Goal: Answer question/provide support: Share knowledge or assist other users

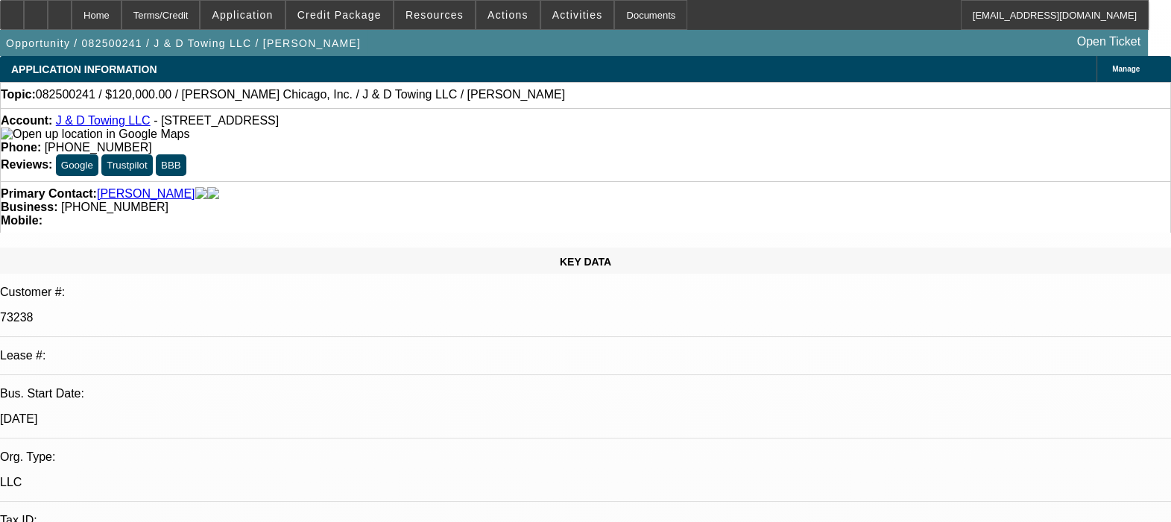
select select "0"
select select "2"
select select "0.1"
select select "1"
select select "2"
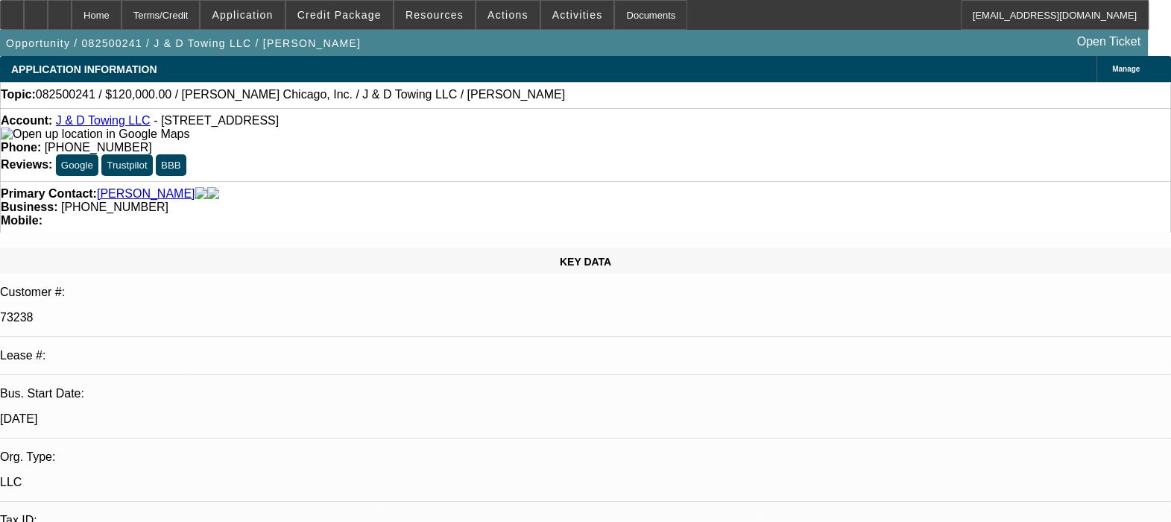
select select "4"
radio input "true"
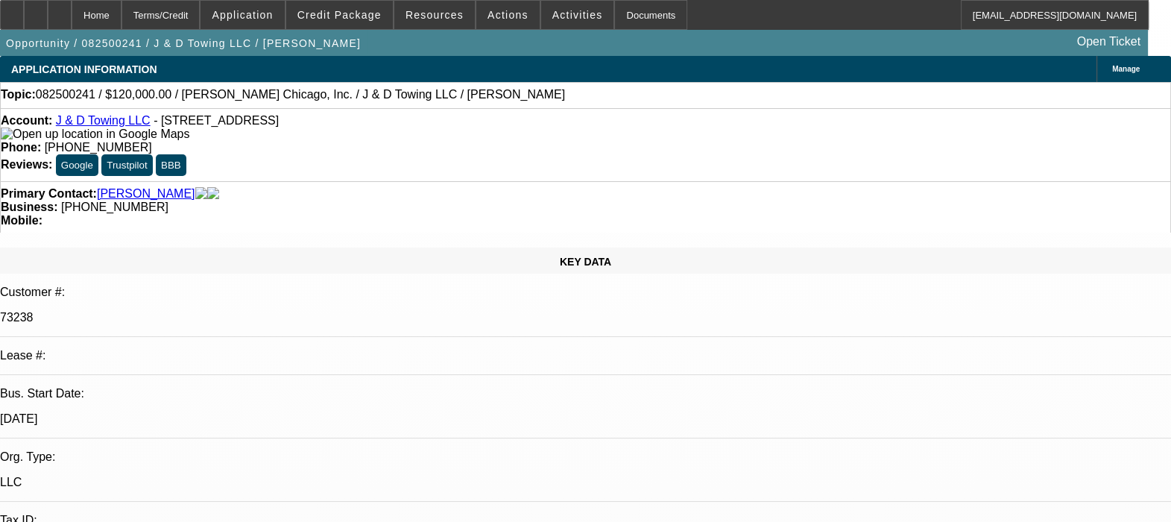
type textarea "CUSTOMER HAVE A GOOD PAYING HISTORY. NO ISSUES FOUND. GPS IS WORKING FINE ON 03…"
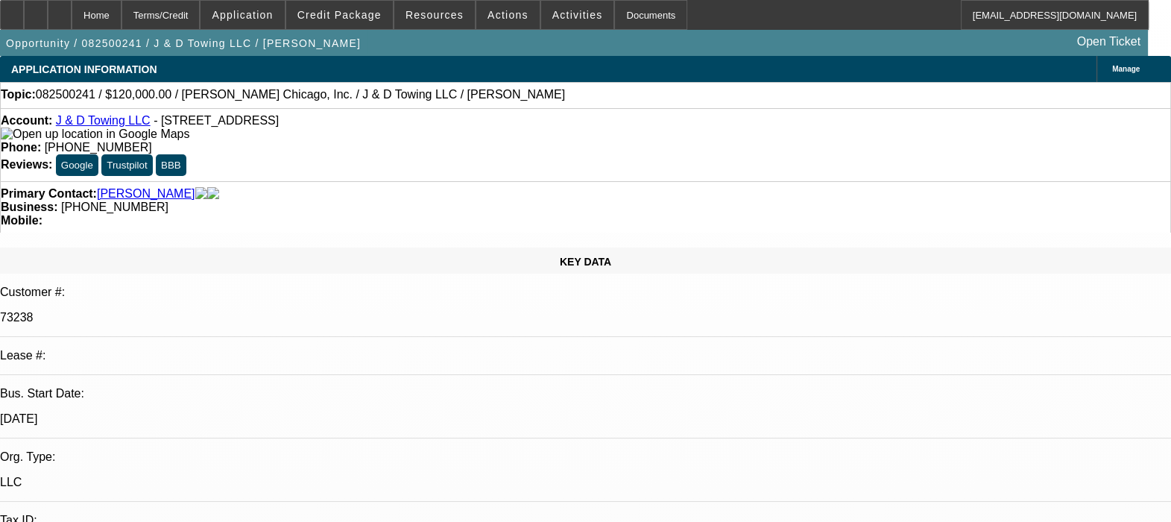
radio input "false"
radio input "true"
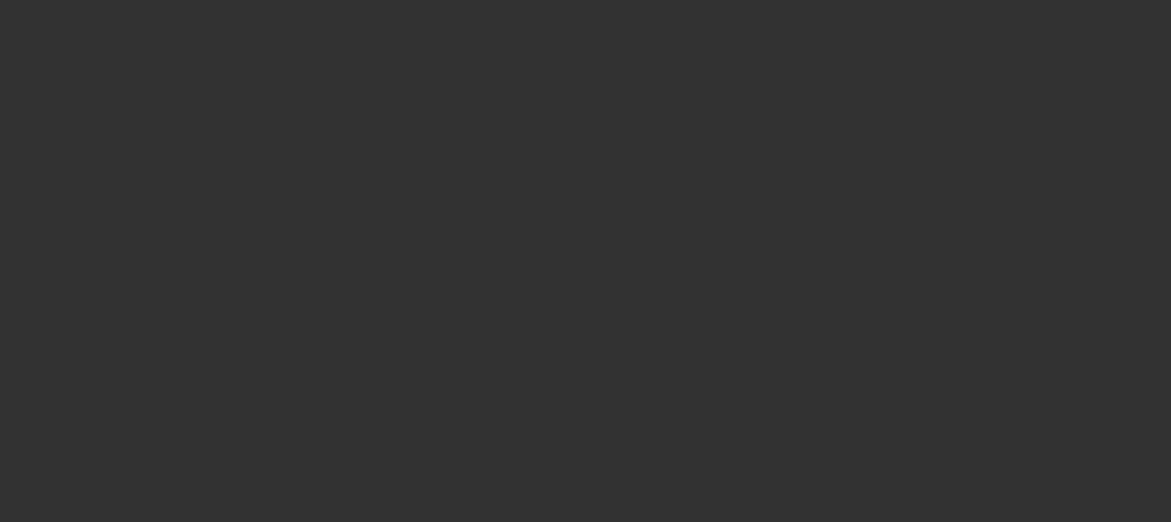
scroll to position [0, 0]
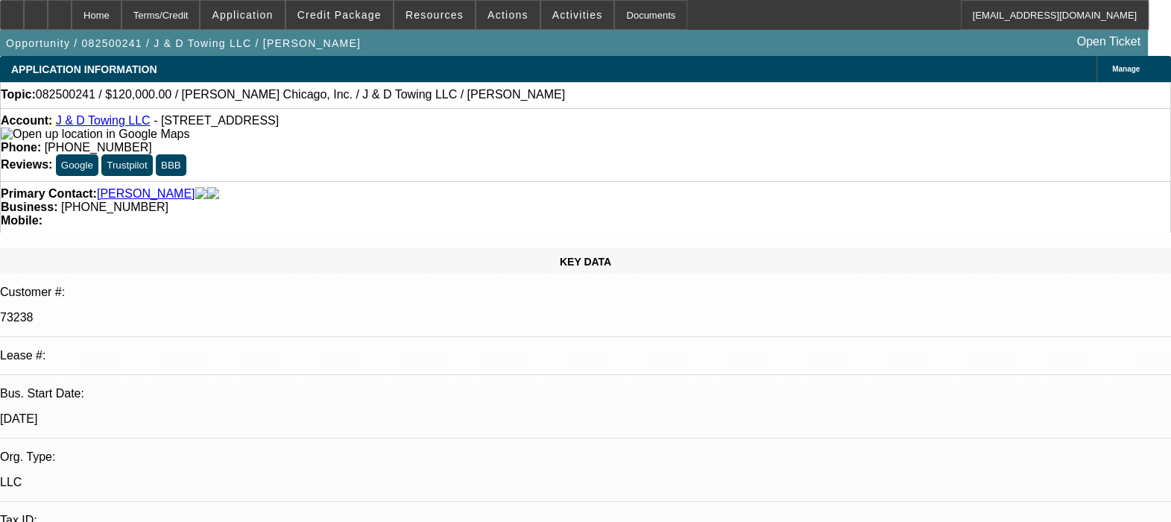
select select "0"
select select "2"
select select "0.1"
select select "1"
select select "2"
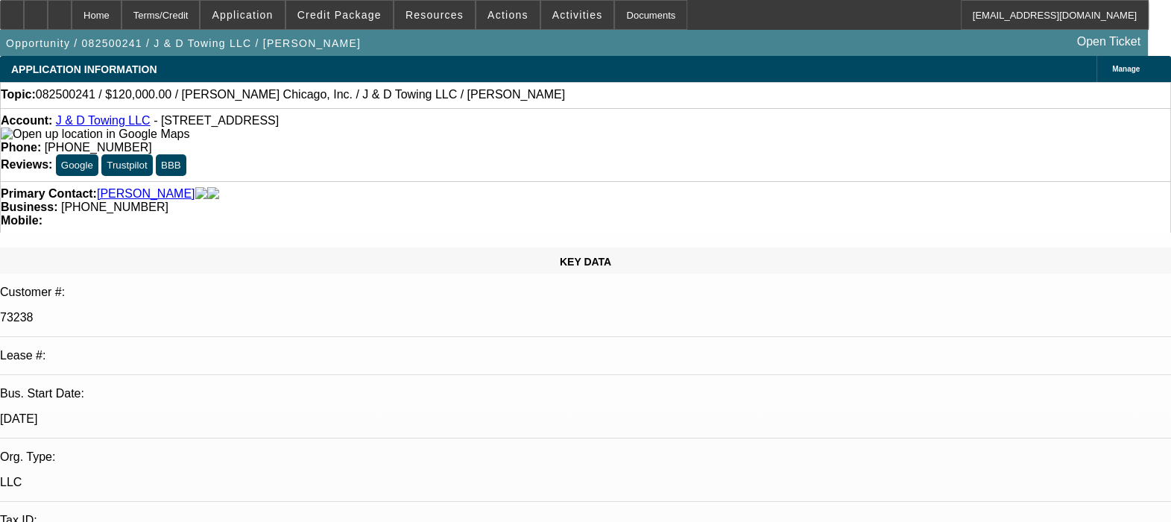
select select "4"
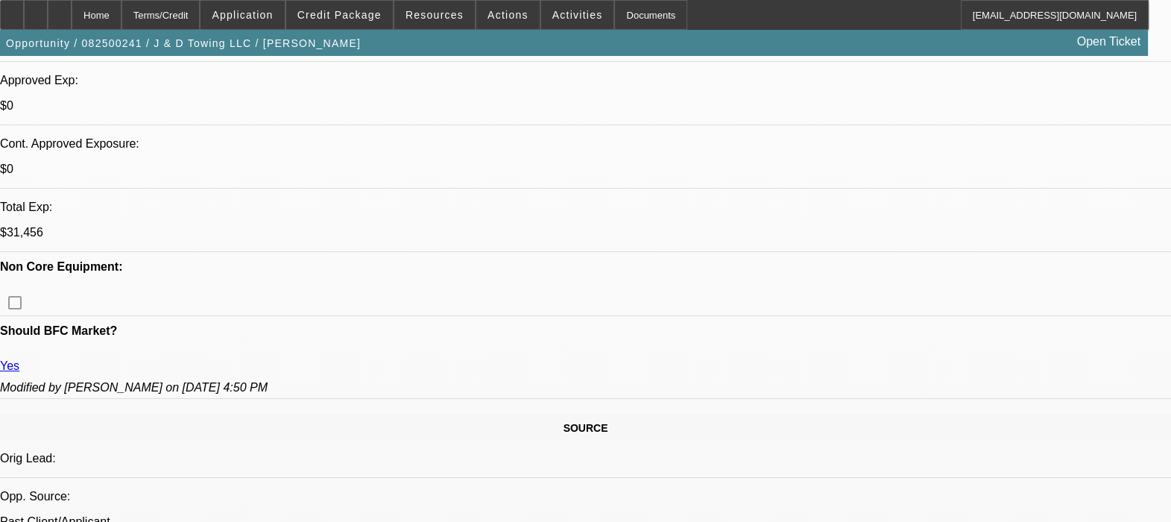
scroll to position [745, 0]
